Goal: Information Seeking & Learning: Learn about a topic

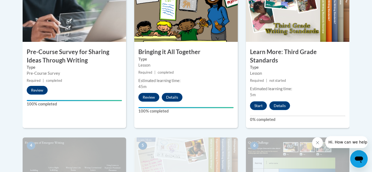
scroll to position [196, 0]
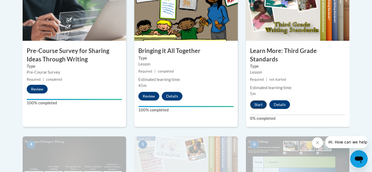
click at [256, 100] on button "Start" at bounding box center [258, 104] width 17 height 9
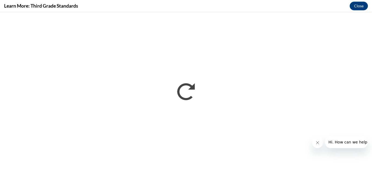
scroll to position [0, 0]
